Goal: Information Seeking & Learning: Learn about a topic

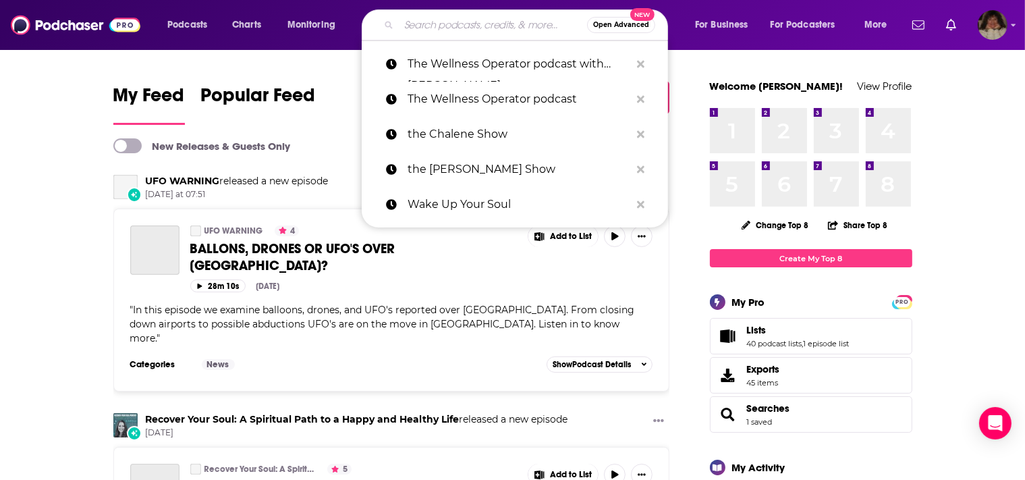
click at [429, 26] on input "Search podcasts, credits, & more..." at bounding box center [493, 25] width 188 height 22
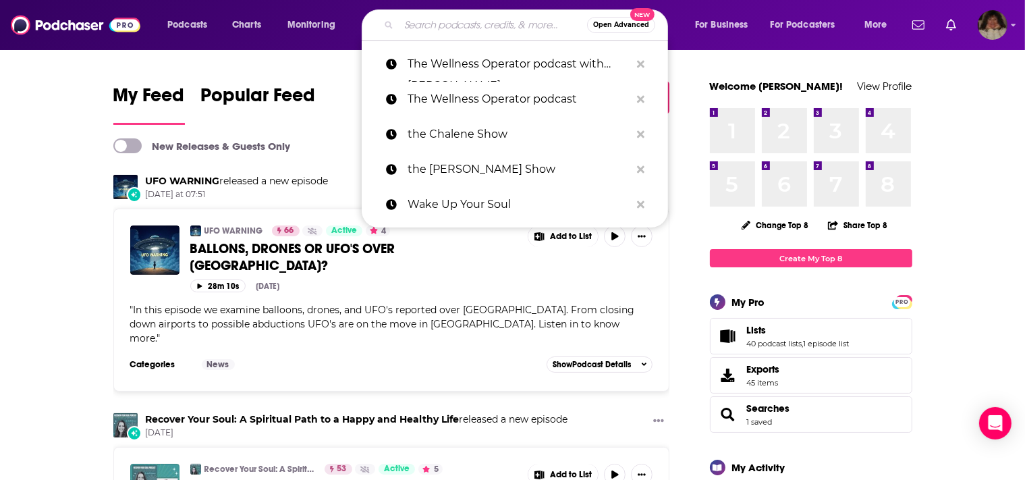
click at [429, 26] on input "Search podcasts, credits, & more..." at bounding box center [493, 25] width 188 height 22
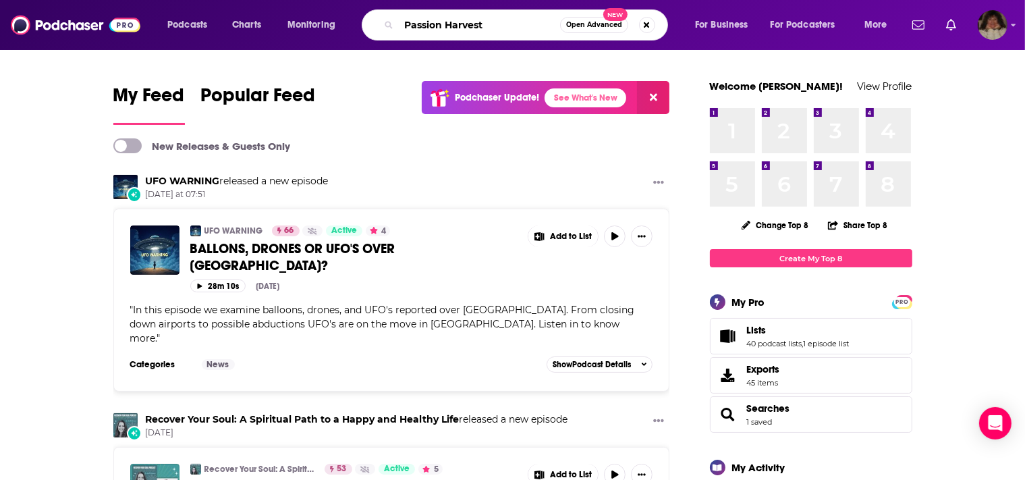
type input "Passion Harvest"
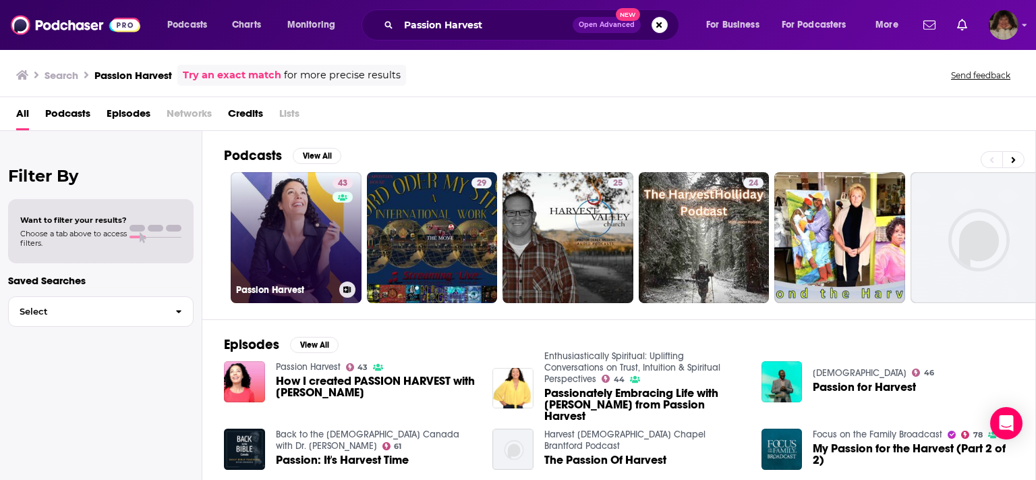
click at [290, 244] on link "43 Passion Harvest" at bounding box center [296, 237] width 131 height 131
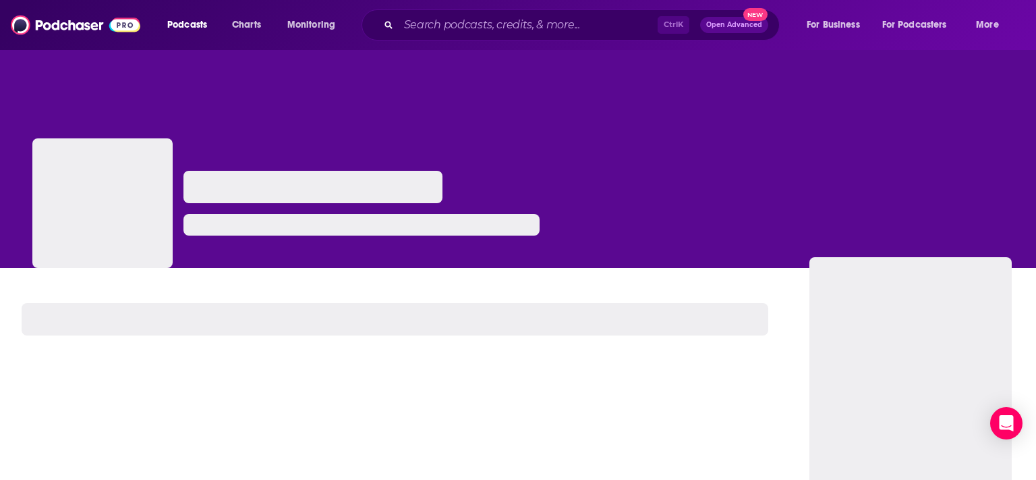
click at [290, 244] on div at bounding box center [361, 219] width 356 height 97
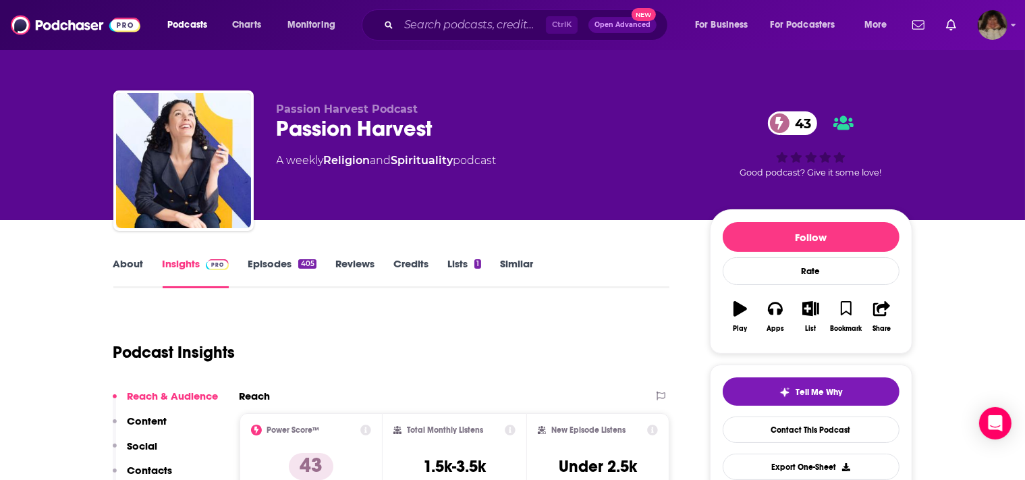
click at [279, 263] on link "Episodes 405" at bounding box center [282, 272] width 68 height 31
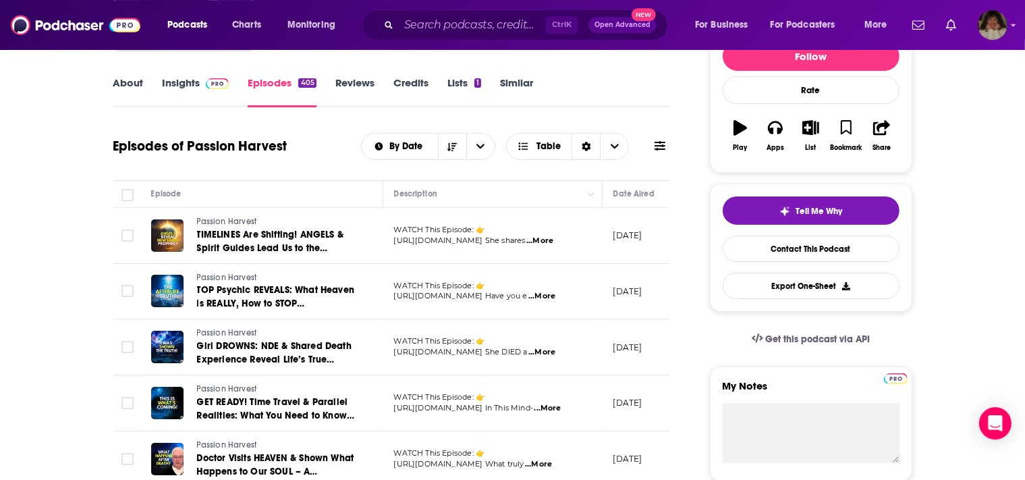
scroll to position [178, 0]
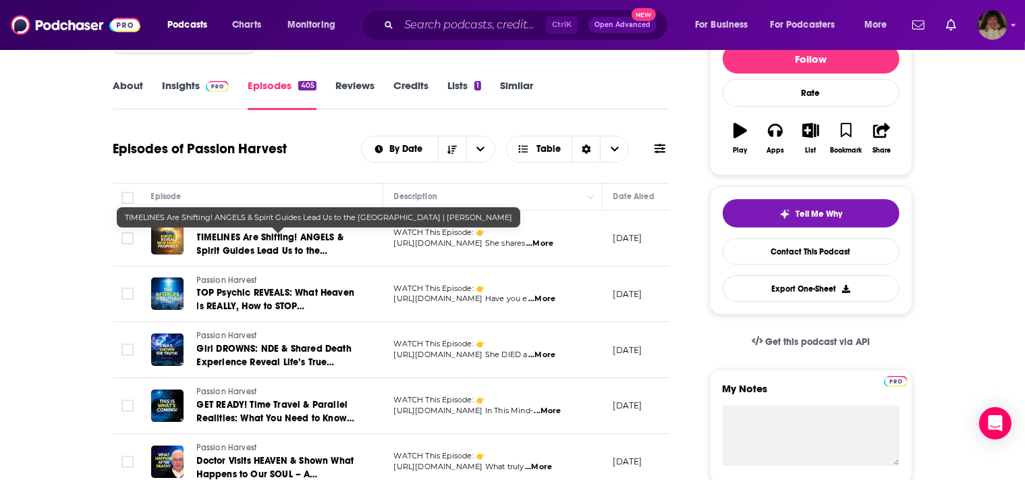
click at [260, 239] on span "TIMELINES Are Shifting! ANGELS & Spirit Guides Lead Us to the [GEOGRAPHIC_DATA]…" at bounding box center [270, 257] width 146 height 52
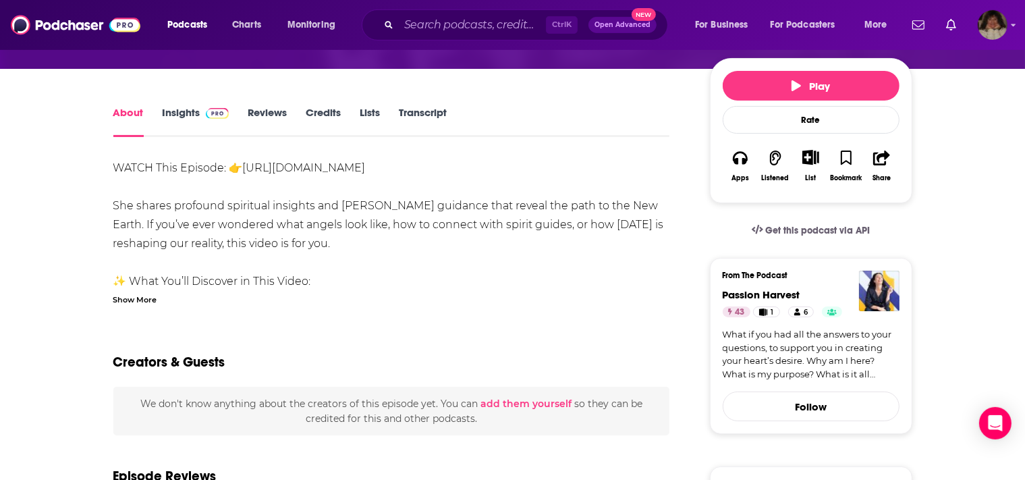
scroll to position [178, 0]
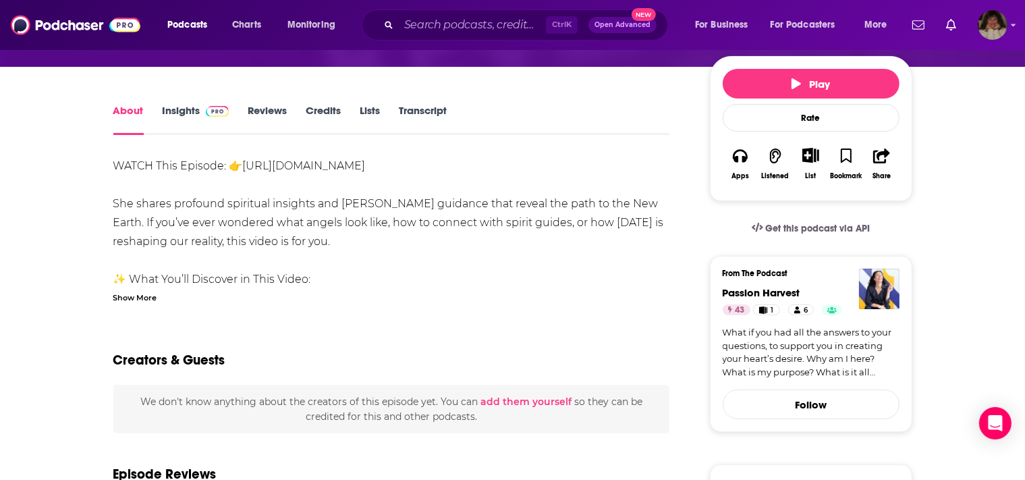
click at [142, 290] on div "Show More" at bounding box center [135, 296] width 44 height 13
